Goal: Navigation & Orientation: Find specific page/section

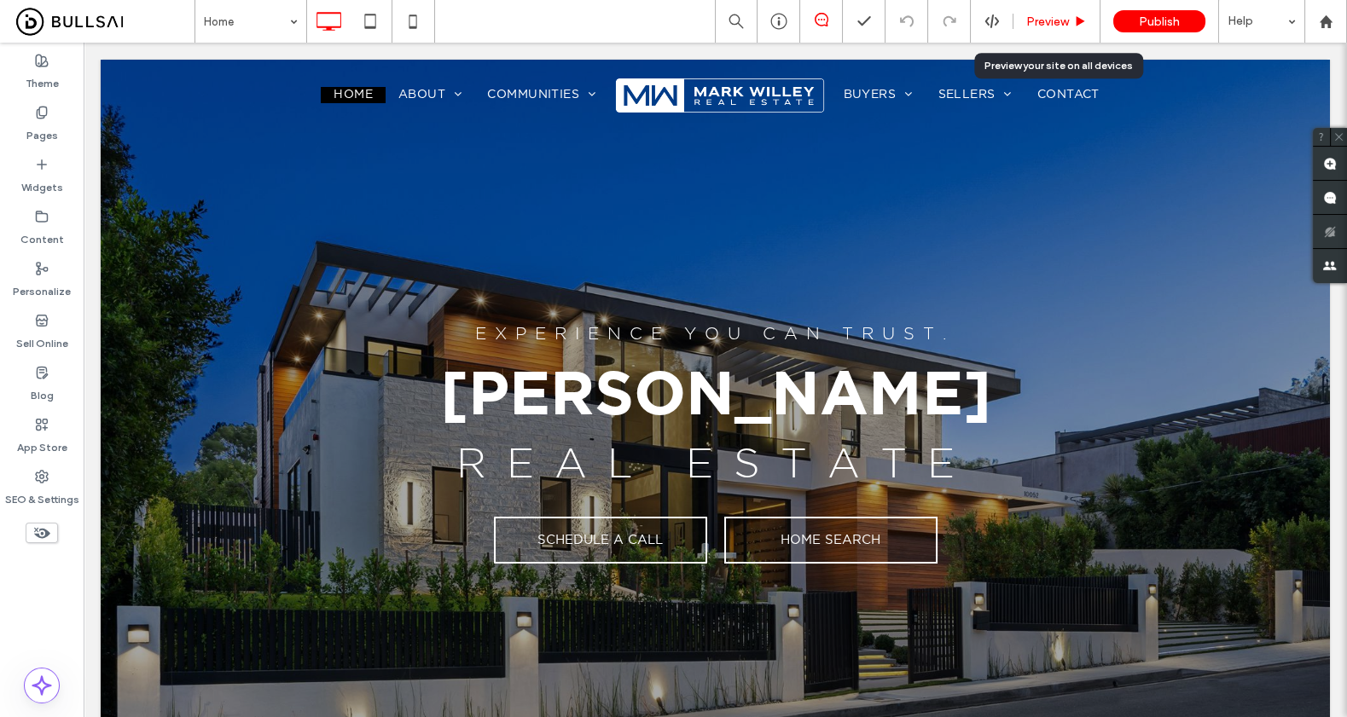
click at [1046, 22] on span "Preview" at bounding box center [1047, 21] width 43 height 14
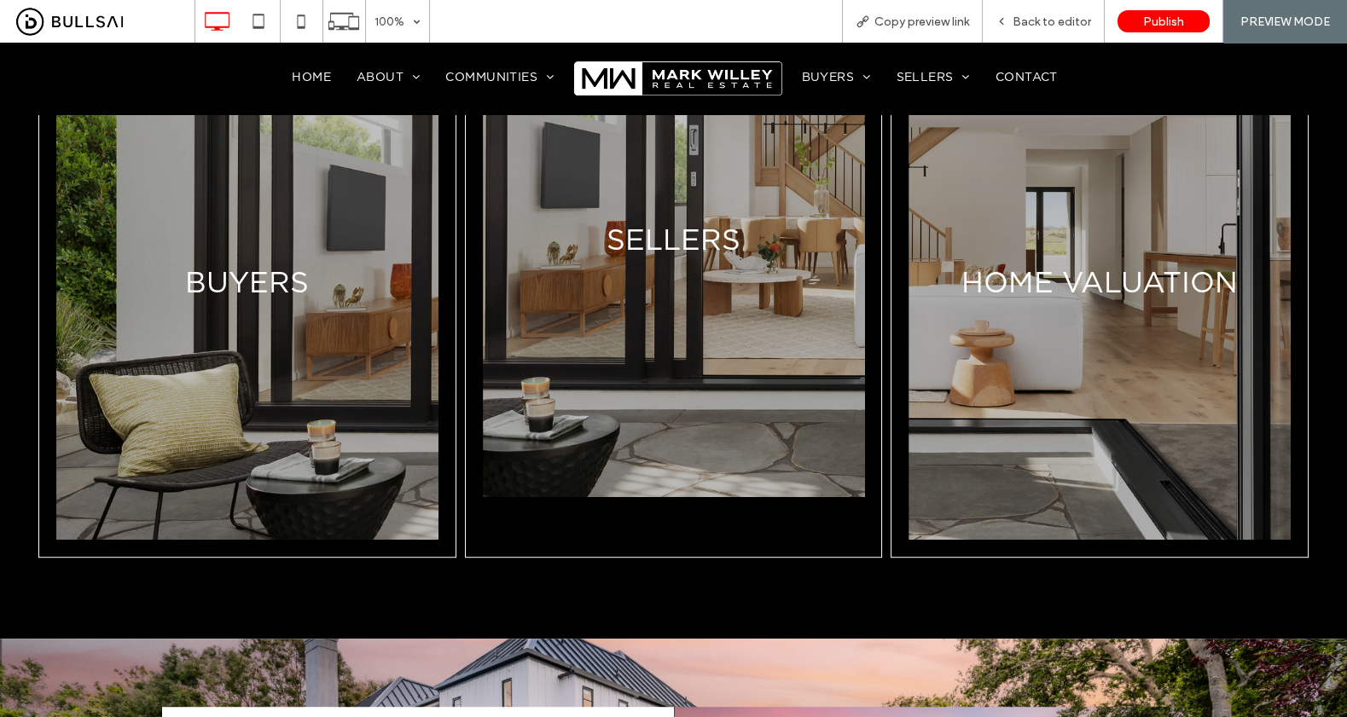
scroll to position [1873, 0]
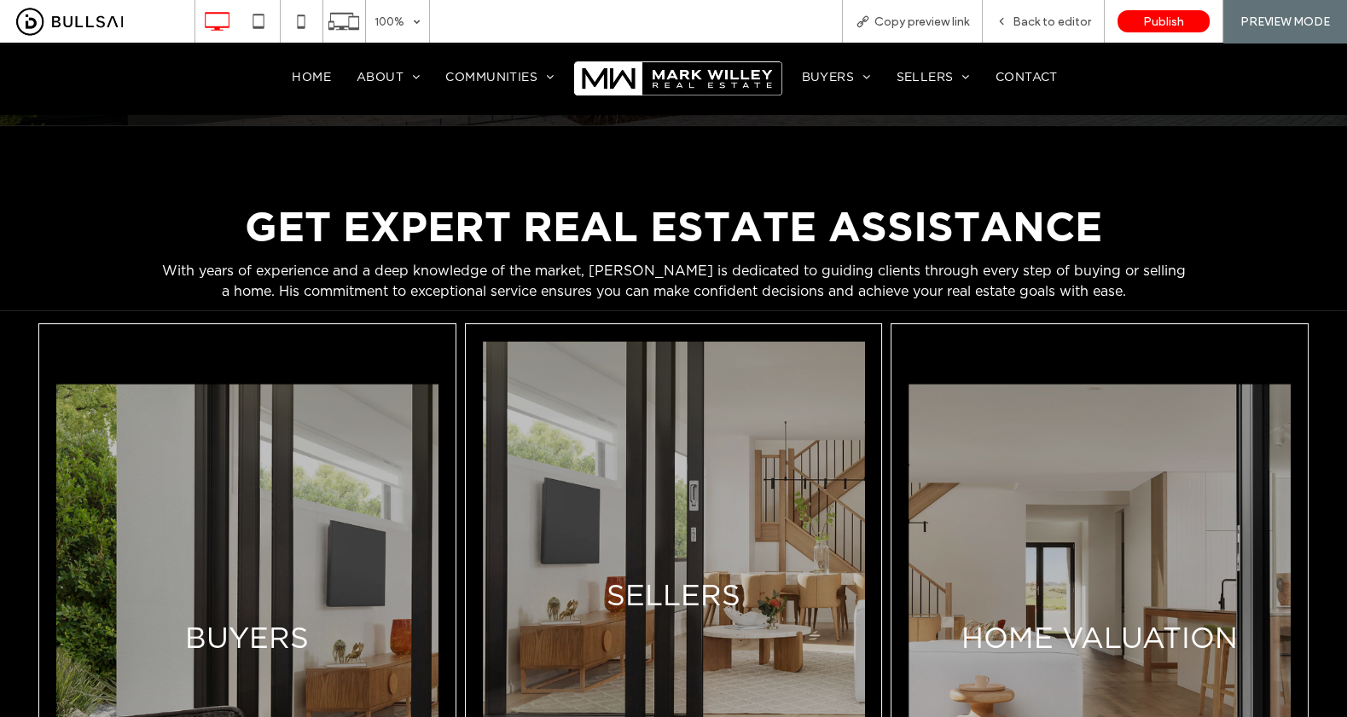
click at [1017, 73] on span "Contact" at bounding box center [1026, 78] width 62 height 14
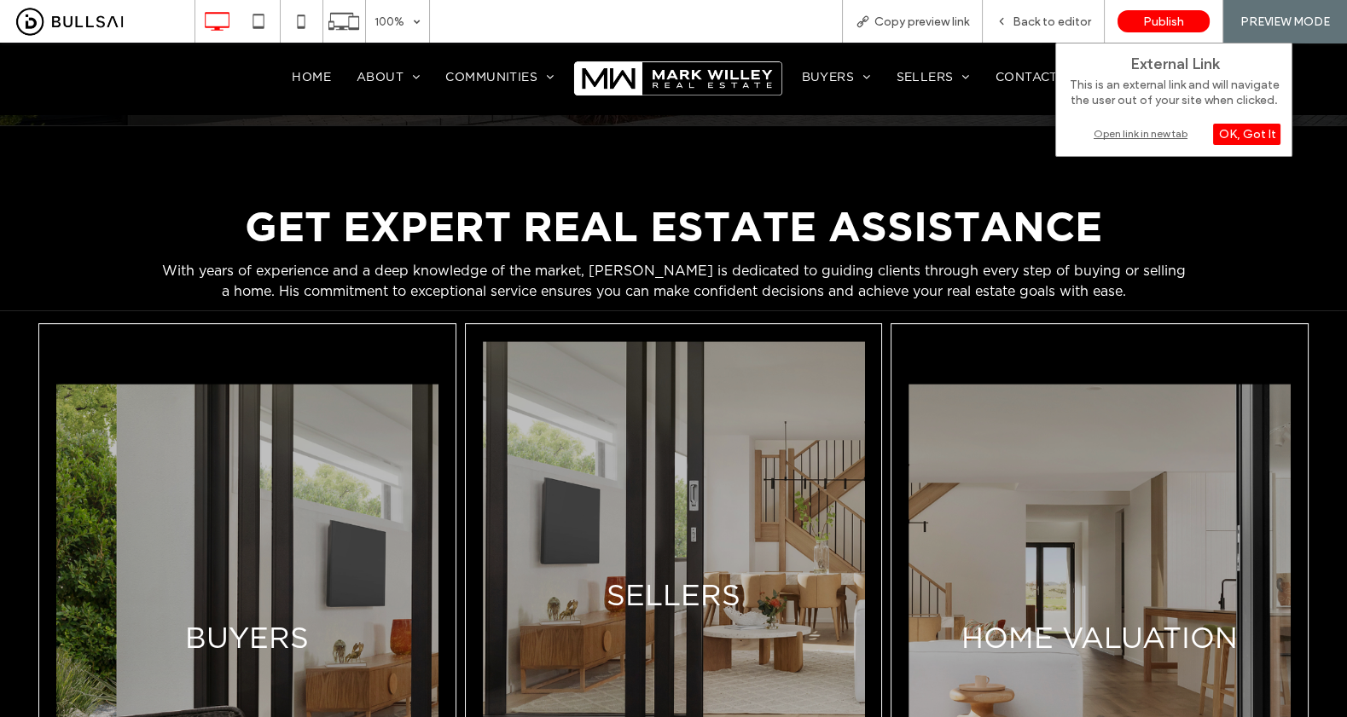
click at [1118, 129] on div "Open link in new tab" at bounding box center [1173, 134] width 213 height 18
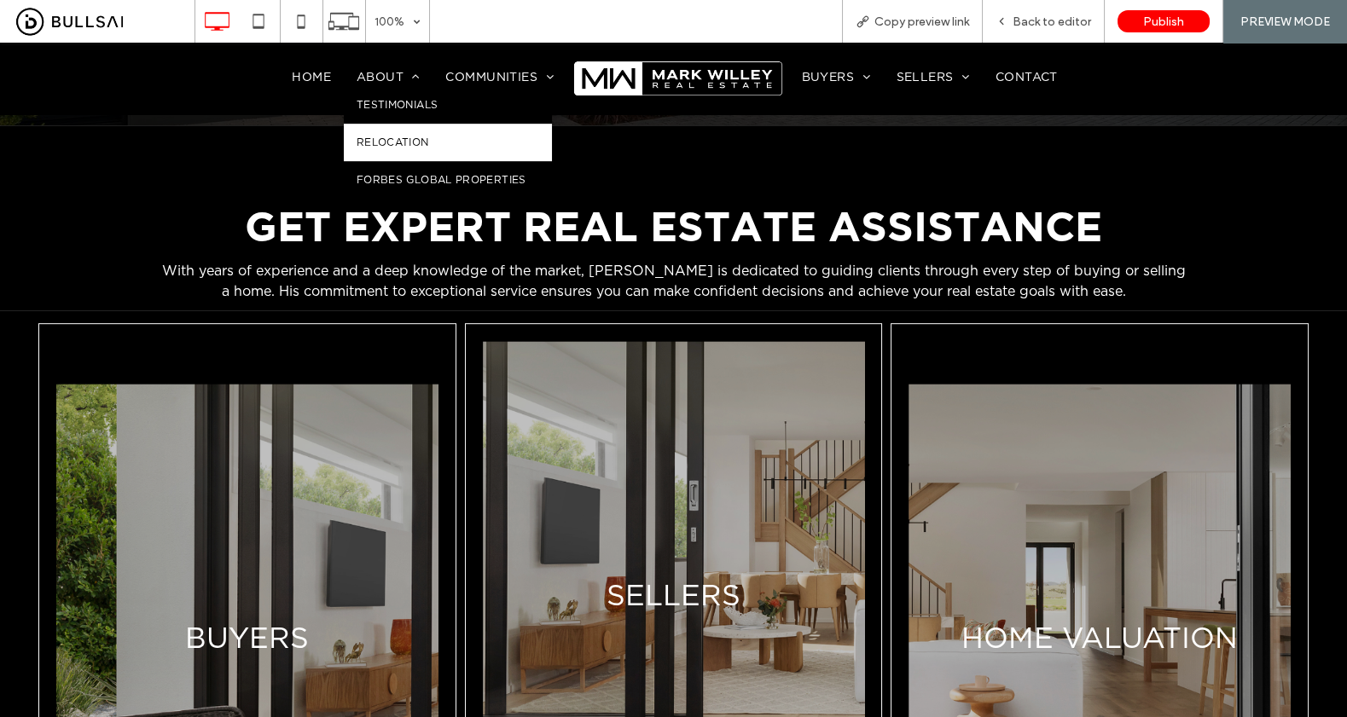
click at [406, 132] on link "Relocation" at bounding box center [448, 143] width 208 height 38
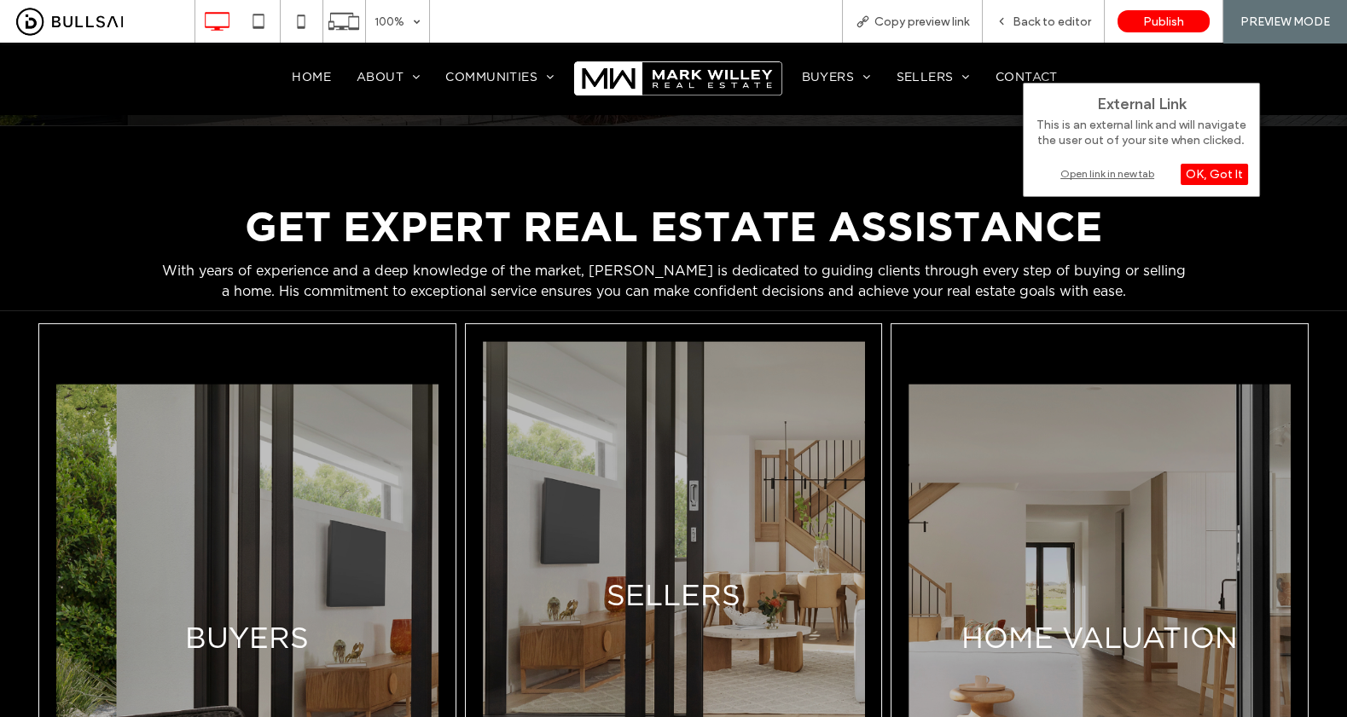
click at [1082, 174] on div "Open link in new tab" at bounding box center [1141, 174] width 213 height 18
